Goal: Check status: Check status

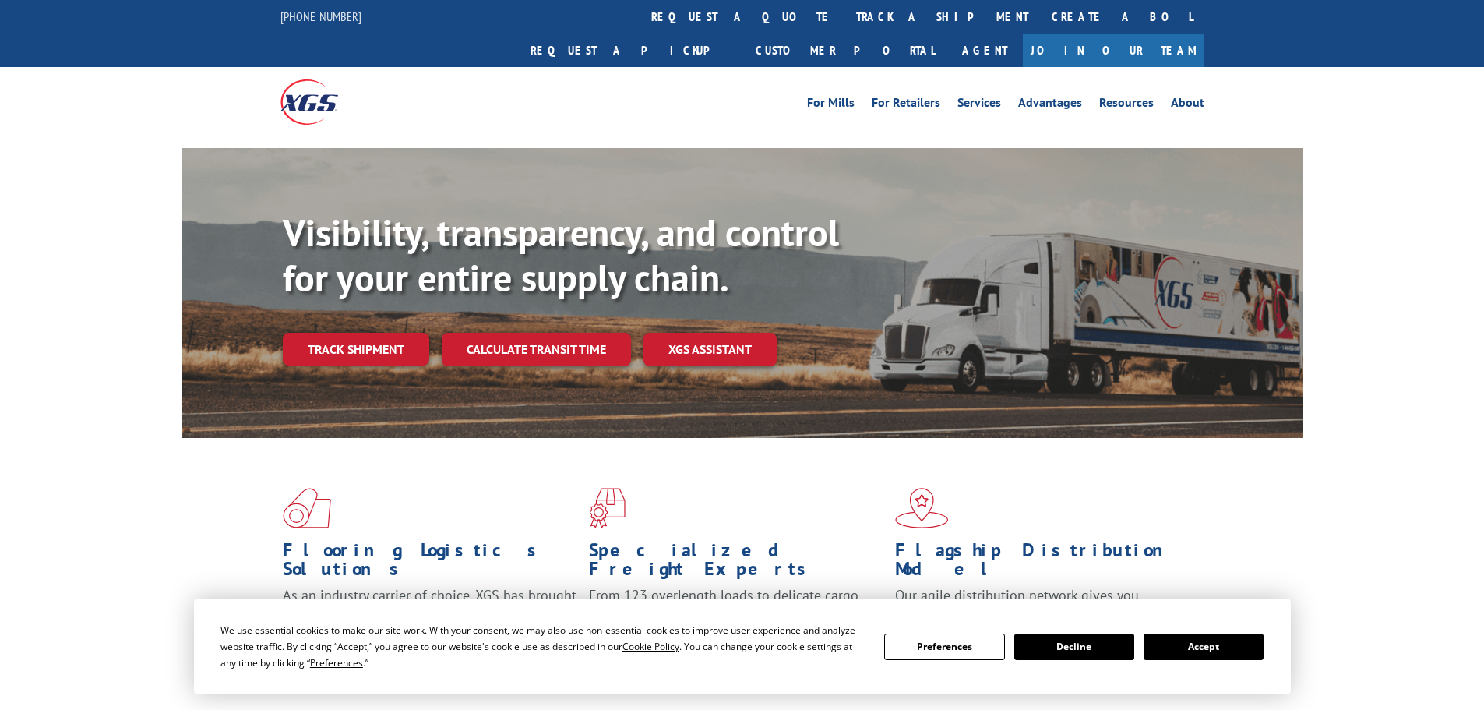
click at [1176, 642] on button "Accept" at bounding box center [1204, 646] width 120 height 26
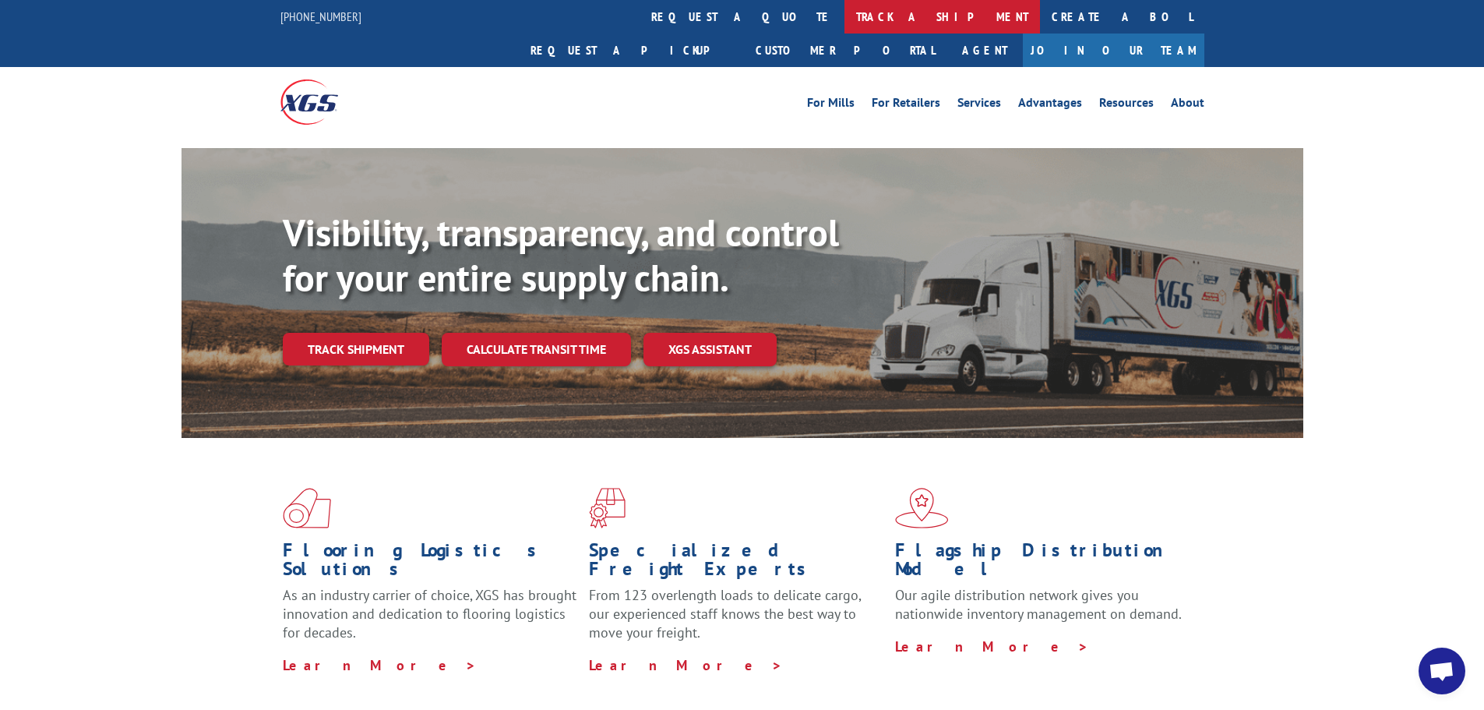
click at [845, 14] on link "track a shipment" at bounding box center [943, 17] width 196 height 34
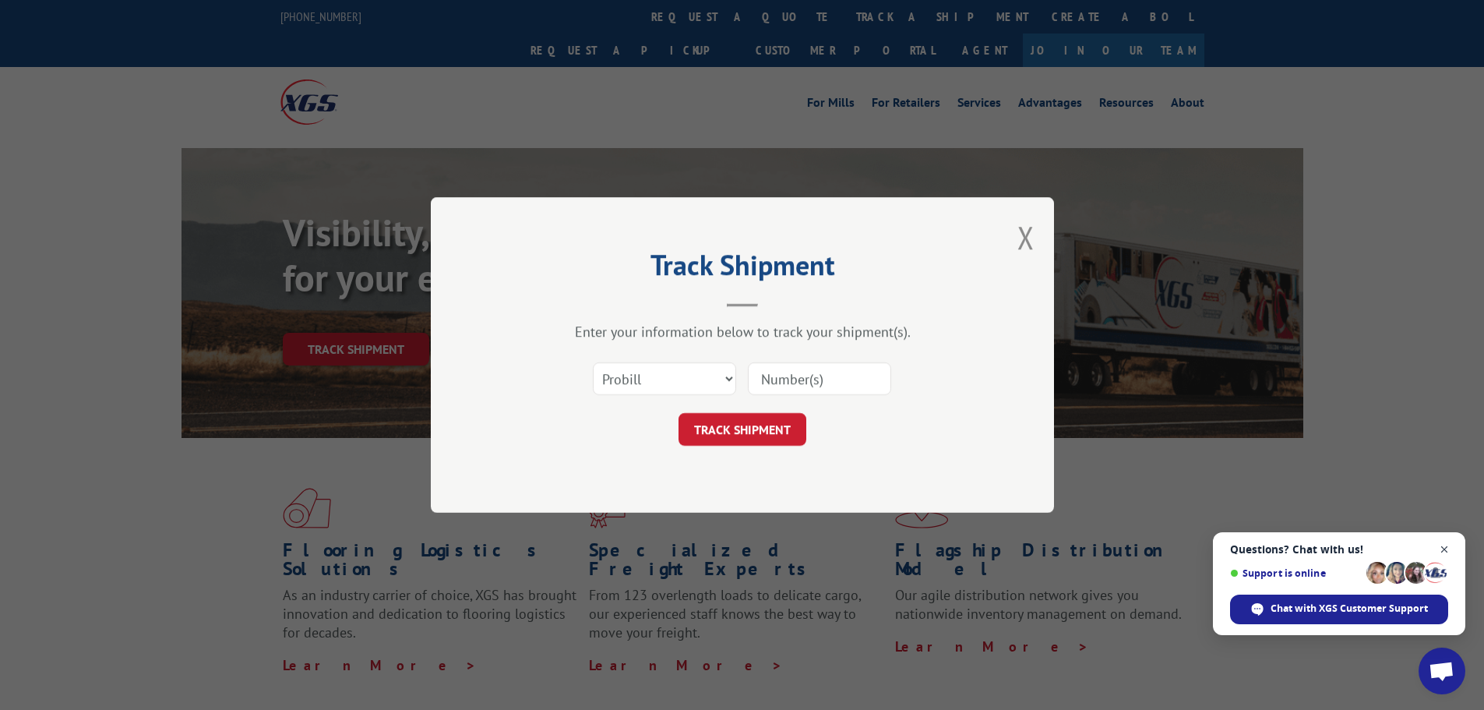
click at [1447, 547] on span "Close chat" at bounding box center [1444, 549] width 19 height 19
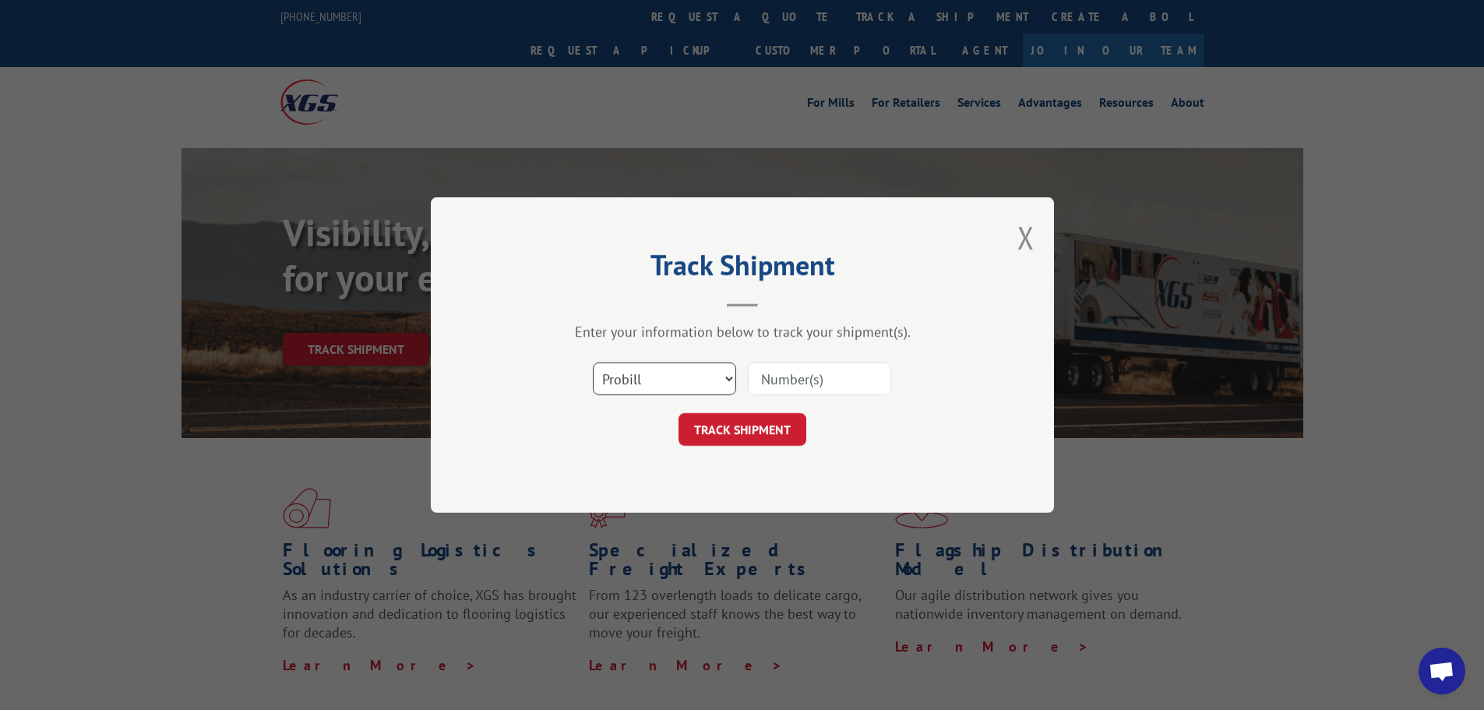
click at [653, 375] on select "Select category... Probill BOL PO" at bounding box center [664, 378] width 143 height 33
select select "po"
click at [593, 362] on select "Select category... Probill BOL PO" at bounding box center [664, 378] width 143 height 33
click at [786, 380] on input at bounding box center [819, 378] width 143 height 33
paste input "81531538"
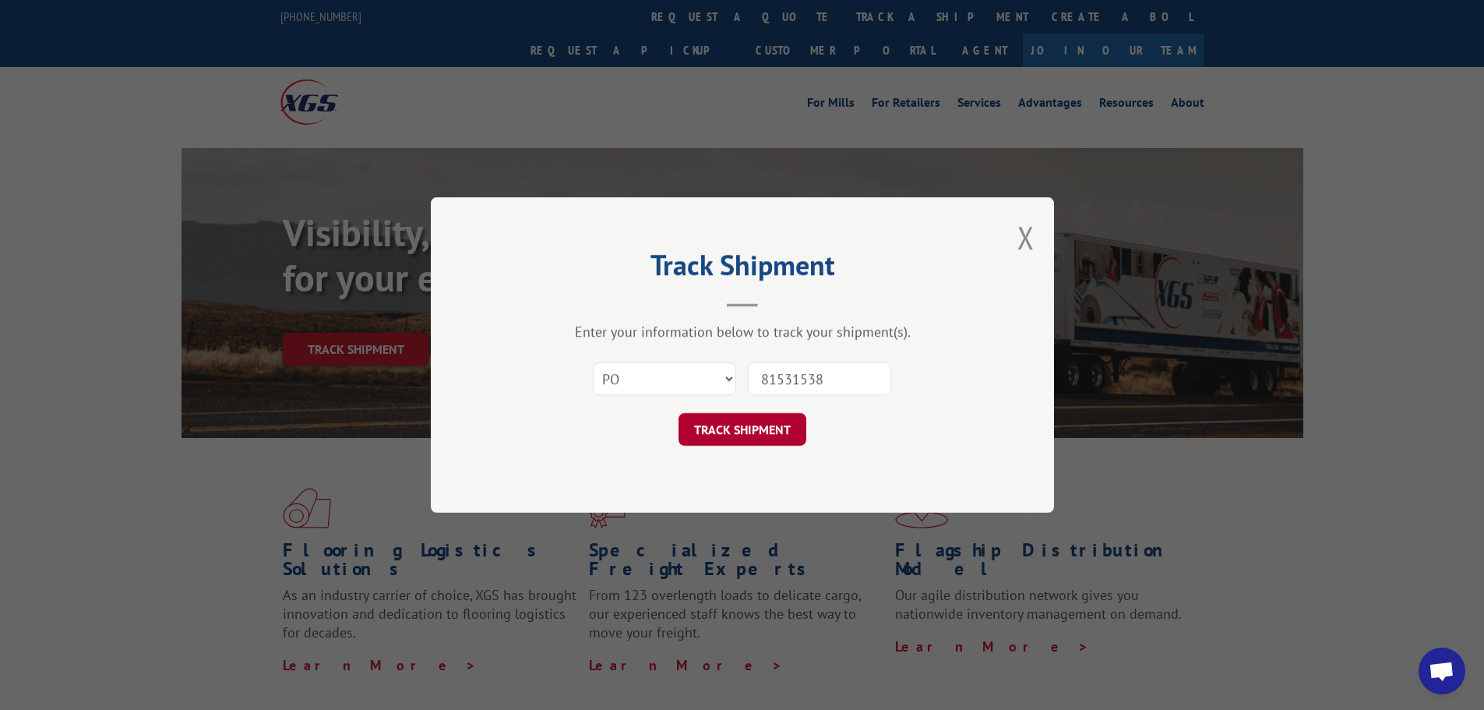
type input "81531538"
click at [748, 423] on button "TRACK SHIPMENT" at bounding box center [743, 429] width 128 height 33
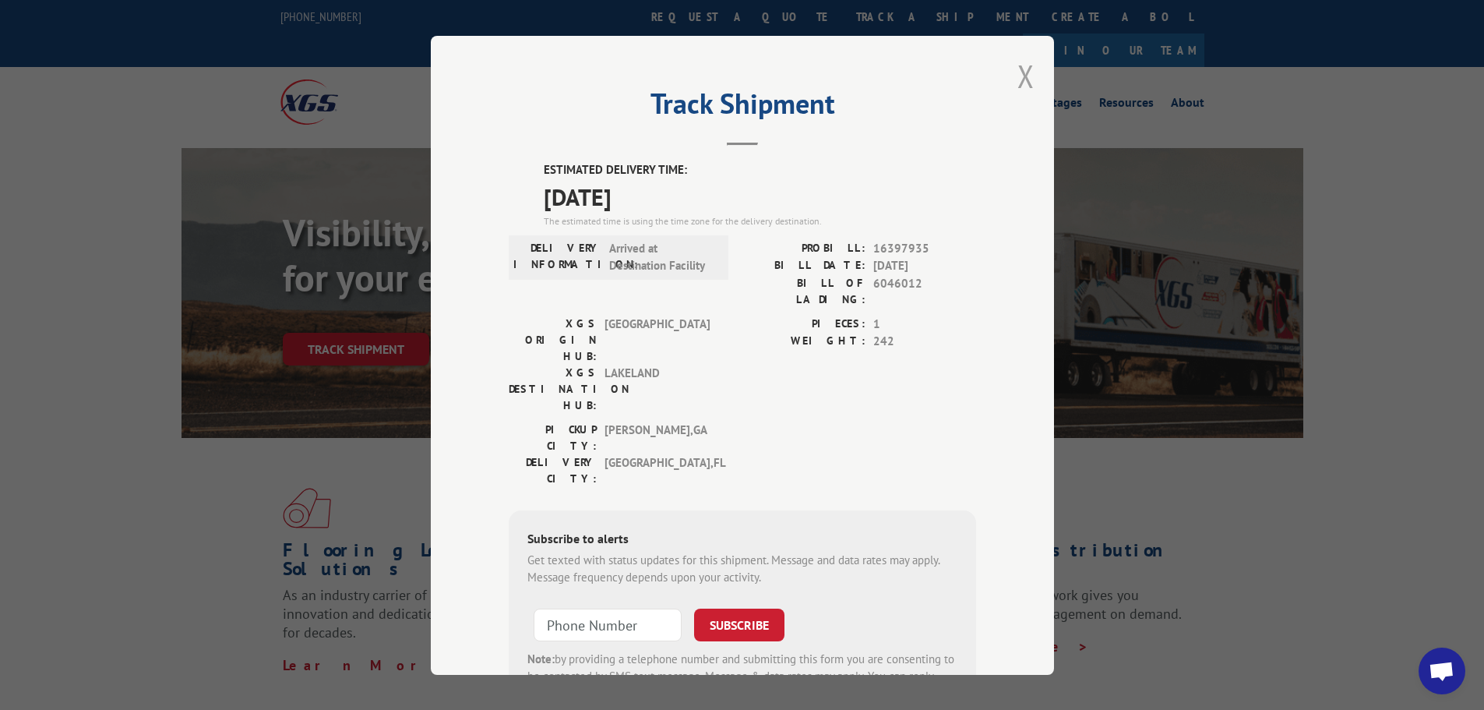
click at [1018, 77] on button "Close modal" at bounding box center [1026, 75] width 17 height 41
